Goal: Information Seeking & Learning: Learn about a topic

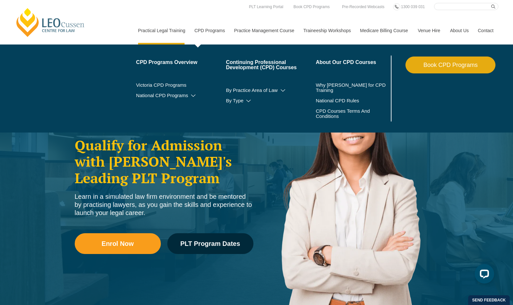
click at [208, 32] on link "CPD Programs" at bounding box center [209, 31] width 40 height 28
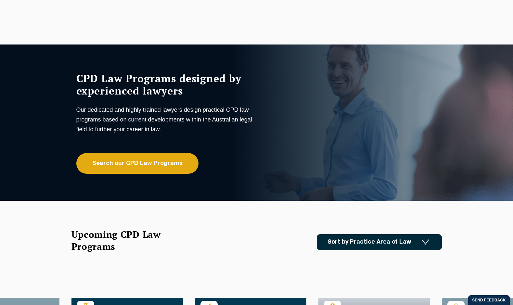
scroll to position [130, 0]
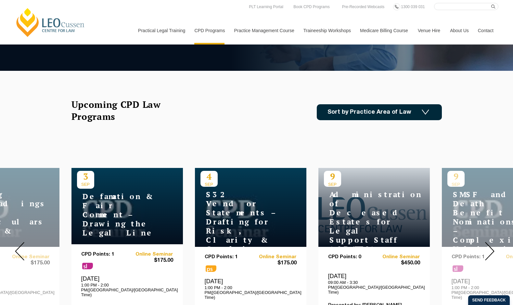
click at [128, 31] on div "Leo Cussen Centre for Law Search here Practical Legal Training Our Practical Le…" at bounding box center [257, 24] width 484 height 42
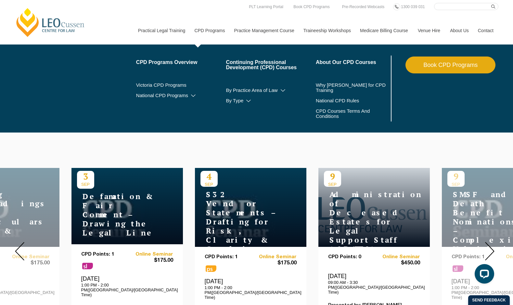
click at [215, 32] on link "CPD Programs" at bounding box center [209, 31] width 40 height 28
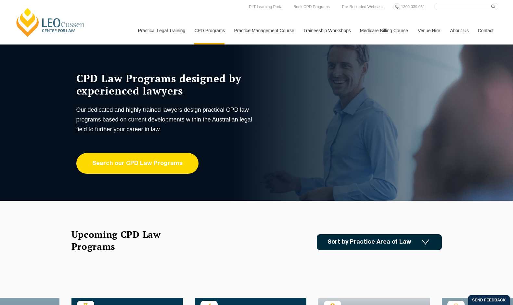
click at [138, 159] on link "Search our CPD Law Programs" at bounding box center [137, 163] width 122 height 21
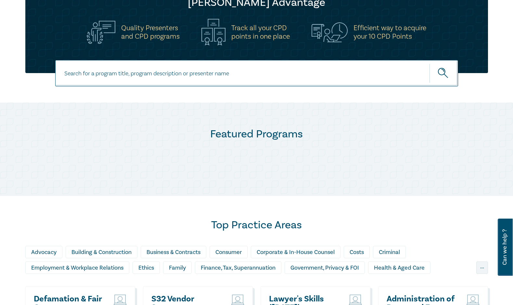
scroll to position [227, 0]
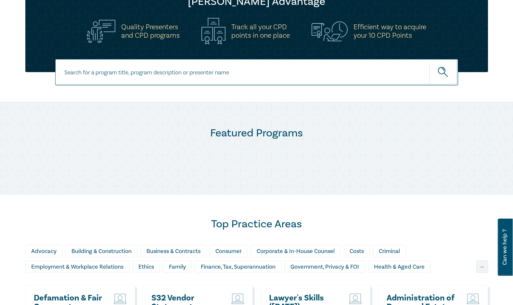
click at [119, 78] on input at bounding box center [256, 72] width 403 height 26
click at [443, 74] on icon "submit" at bounding box center [443, 72] width 11 height 11
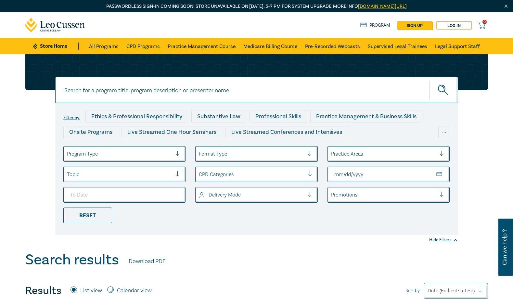
click at [444, 175] on input "From Date" at bounding box center [388, 175] width 122 height 16
click at [439, 174] on input "From Date" at bounding box center [388, 175] width 122 height 16
type input "[DATE]"
click at [175, 194] on input "To Date" at bounding box center [124, 195] width 122 height 16
type input "[DATE]"
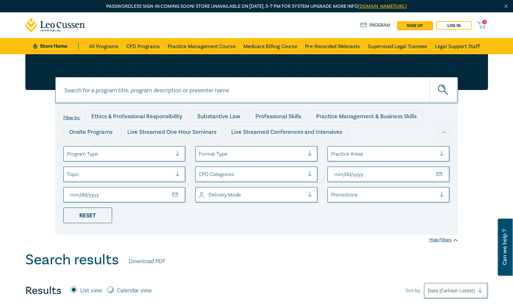
click at [445, 94] on icon "submit" at bounding box center [443, 90] width 11 height 11
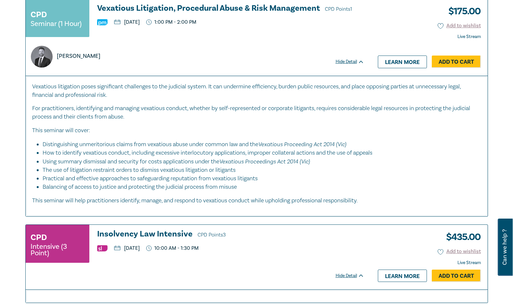
scroll to position [2988, 0]
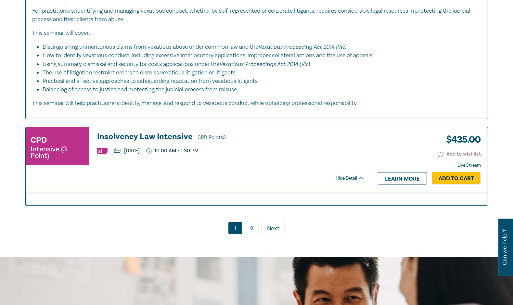
click at [254, 234] on link "2" at bounding box center [252, 228] width 14 height 12
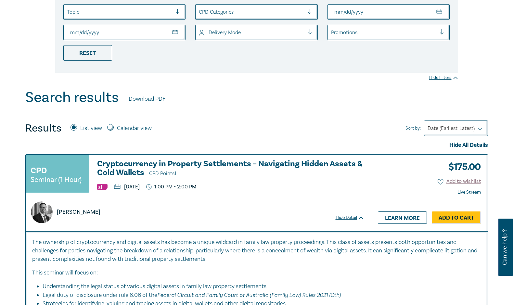
scroll to position [32, 0]
